Goal: Transaction & Acquisition: Purchase product/service

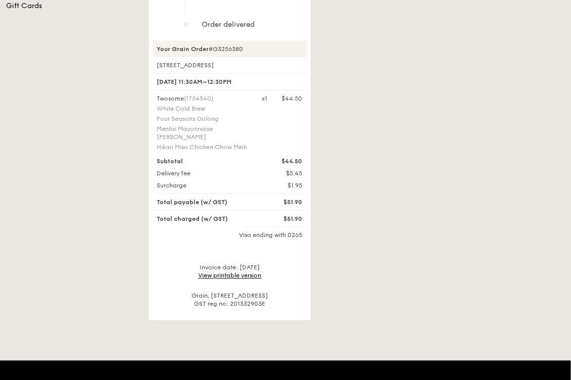
scroll to position [290, 0]
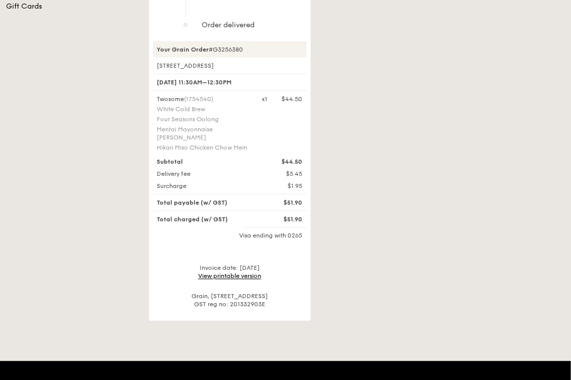
click at [235, 273] on link "View printable version" at bounding box center [229, 276] width 63 height 7
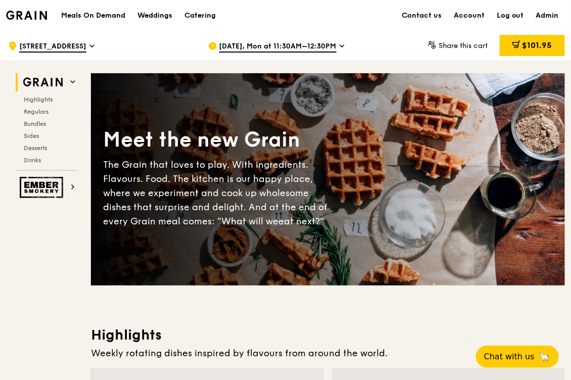
click at [140, 31] on div ".cls-1 { fill: none; stroke: #fff; stroke-linecap: round; stroke-linejoin: roun…" at bounding box center [100, 46] width 184 height 30
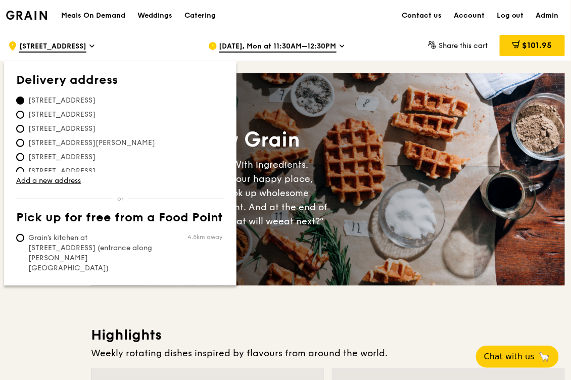
click at [273, 14] on div "Meals On Demand Weddings Catering Contact us Account Log out Admin" at bounding box center [285, 15] width 559 height 31
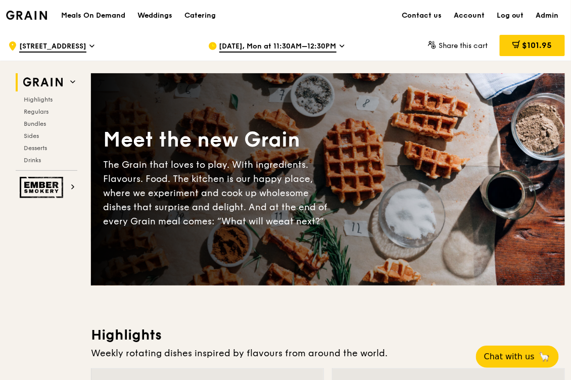
click at [154, 34] on div ".cls-1 { fill: none; stroke: #fff; stroke-linecap: round; stroke-linejoin: roun…" at bounding box center [100, 46] width 184 height 30
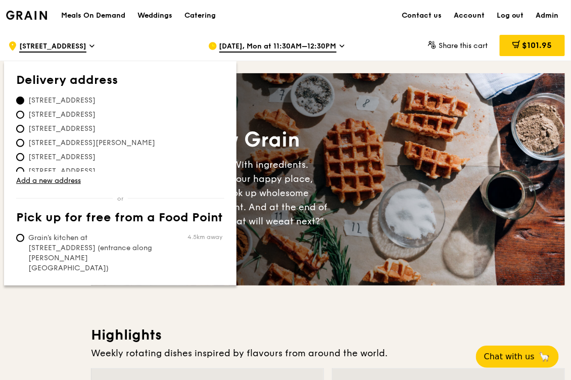
click at [284, 16] on div "Meals On Demand Weddings Catering Contact us Account Log out Admin" at bounding box center [285, 15] width 559 height 31
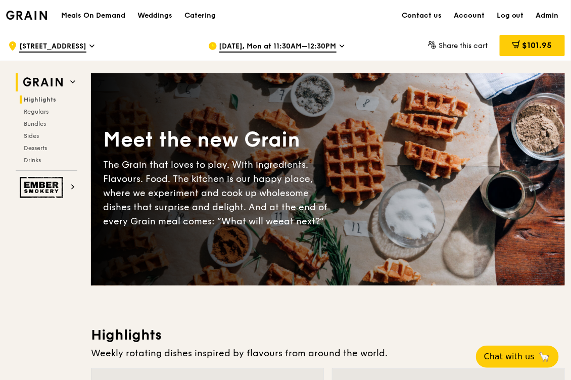
click at [43, 99] on span "Highlights" at bounding box center [40, 99] width 32 height 7
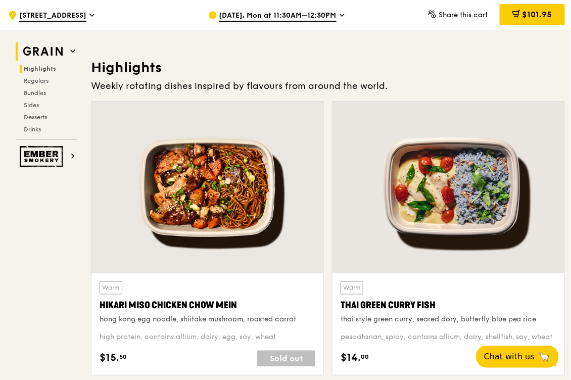
scroll to position [286, 0]
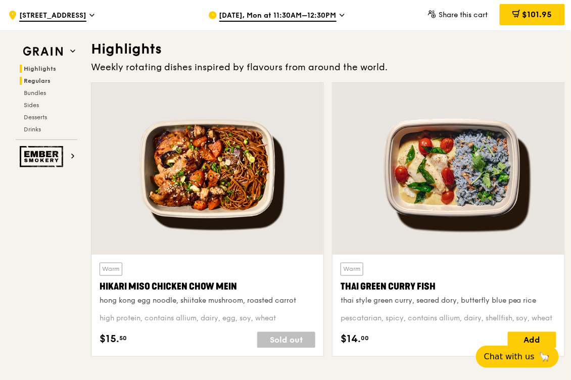
click at [39, 79] on span "Regulars" at bounding box center [37, 80] width 27 height 7
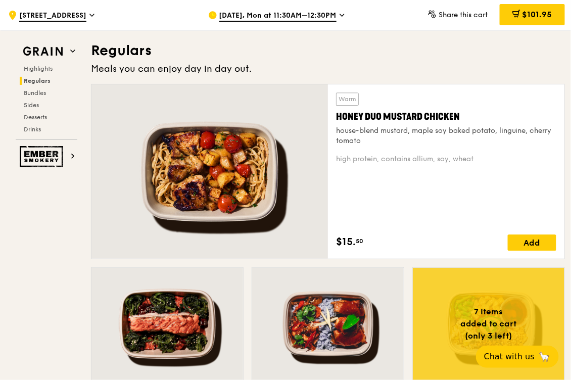
scroll to position [650, 0]
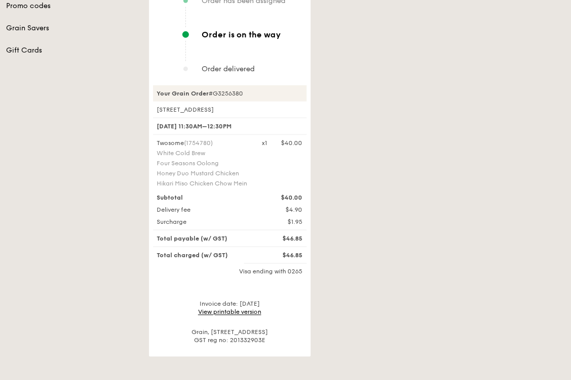
scroll to position [292, 0]
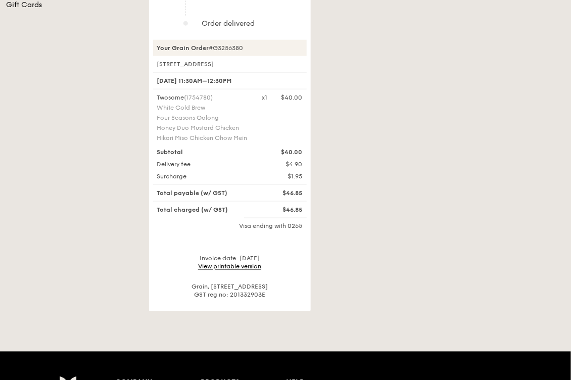
click at [221, 263] on link "View printable version" at bounding box center [229, 266] width 63 height 7
